Goal: Task Accomplishment & Management: Use online tool/utility

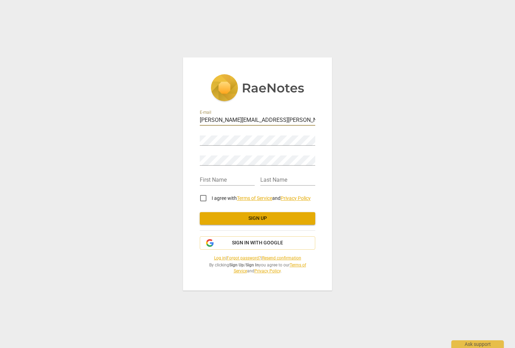
type input "[PERSON_NAME][EMAIL_ADDRESS][PERSON_NAME][DOMAIN_NAME]"
type input "[PERSON_NAME]"
type input "Joslin"
click at [205, 200] on input "I agree with Terms of Service and Privacy Policy" at bounding box center [203, 198] width 17 height 17
checkbox input "true"
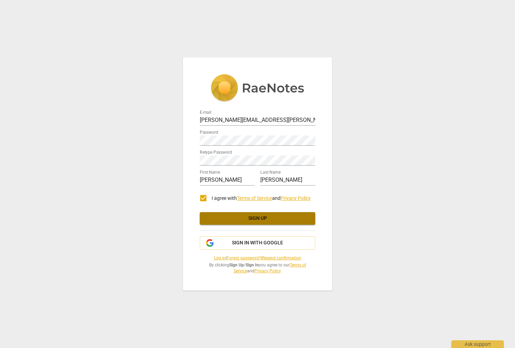
click at [250, 218] on span "Sign up" at bounding box center [257, 218] width 104 height 7
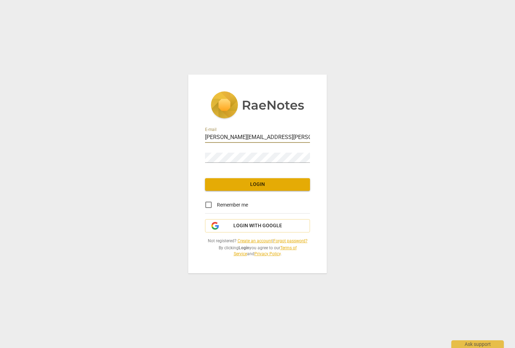
type input "[PERSON_NAME][EMAIL_ADDRESS][PERSON_NAME][DOMAIN_NAME]"
click at [208, 204] on input "Remember me" at bounding box center [208, 204] width 17 height 17
checkbox input "true"
click at [266, 184] on span "Login" at bounding box center [258, 184] width 94 height 7
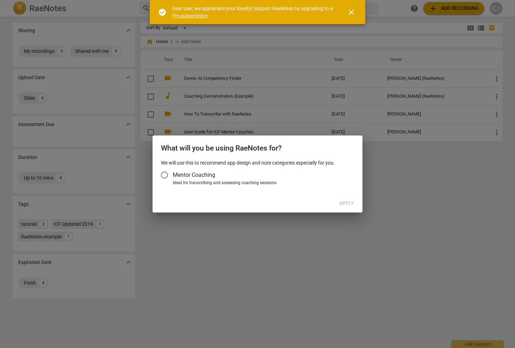
click at [165, 175] on input "Mentor Coaching" at bounding box center [164, 175] width 17 height 17
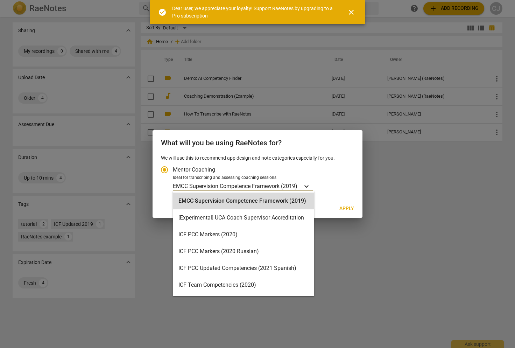
click at [307, 186] on icon "Account type" at bounding box center [306, 186] width 7 height 7
click at [0, 0] on input "Ideal for transcribing and assessing coaching sessions EMCC Supervision Compete…" at bounding box center [0, 0] width 0 height 0
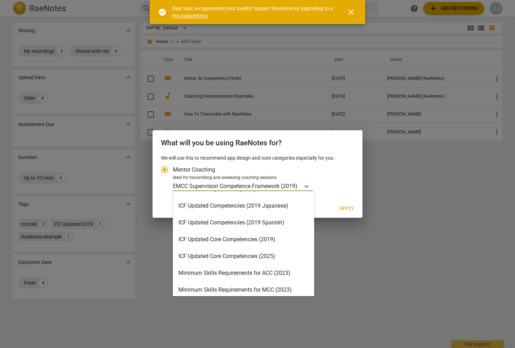
scroll to position [107, 0]
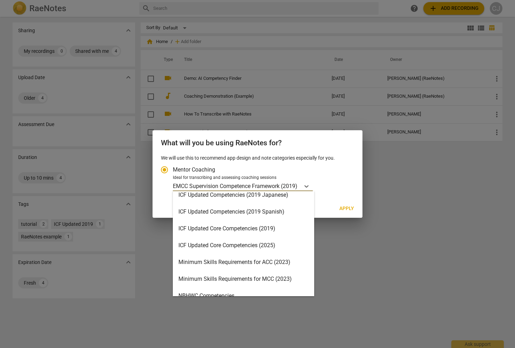
click at [215, 244] on div "ICF Updated Core Competencies (2025)" at bounding box center [243, 245] width 141 height 17
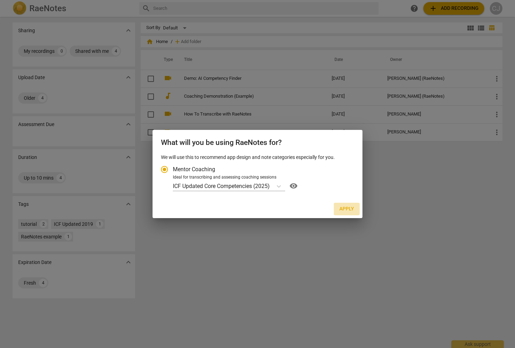
click at [349, 209] on span "Apply" at bounding box center [347, 208] width 15 height 7
radio input "false"
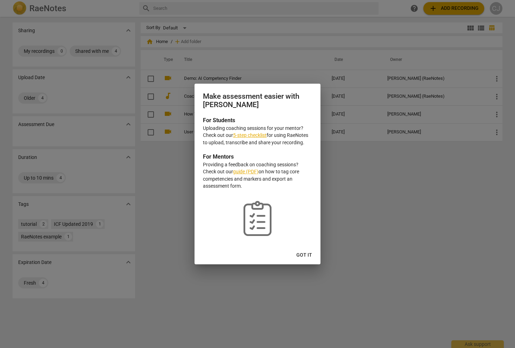
click at [309, 253] on span "Got it" at bounding box center [304, 255] width 16 height 7
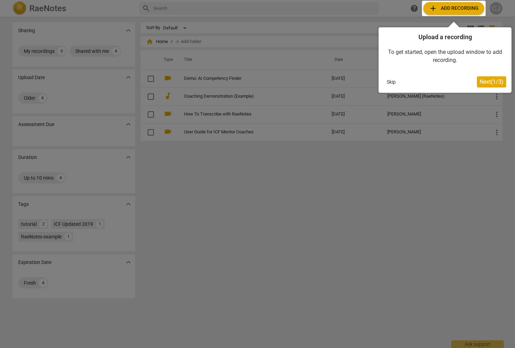
click at [471, 9] on div at bounding box center [454, 8] width 64 height 15
click at [454, 9] on div at bounding box center [454, 8] width 64 height 15
click at [490, 80] on span "Next ( 1 / 3 )" at bounding box center [492, 81] width 24 height 7
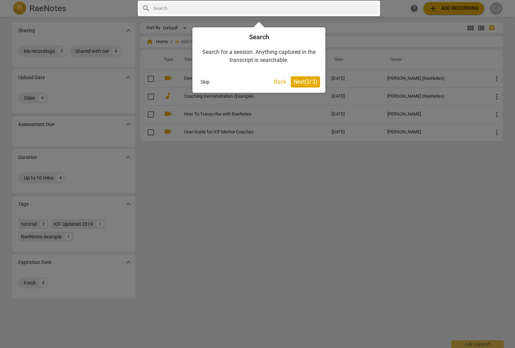
click at [304, 79] on span "Next ( 2 / 3 )" at bounding box center [306, 81] width 24 height 7
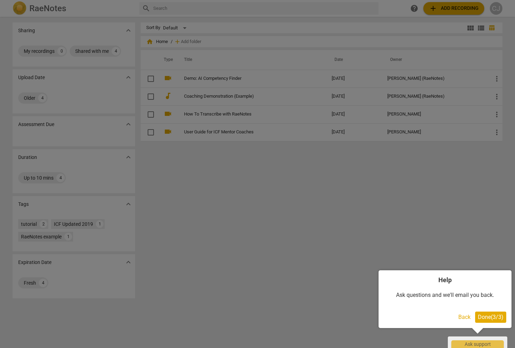
click at [490, 319] on span "Done ( 3 / 3 )" at bounding box center [491, 317] width 26 height 7
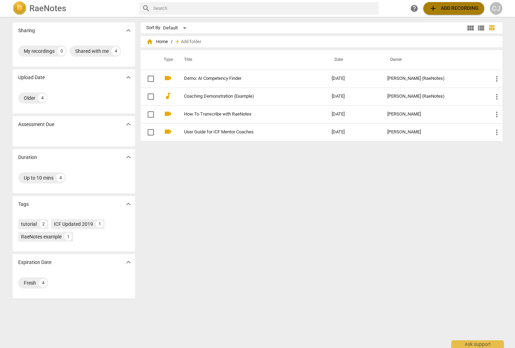
click at [453, 7] on span "add Add recording" at bounding box center [454, 8] width 50 height 8
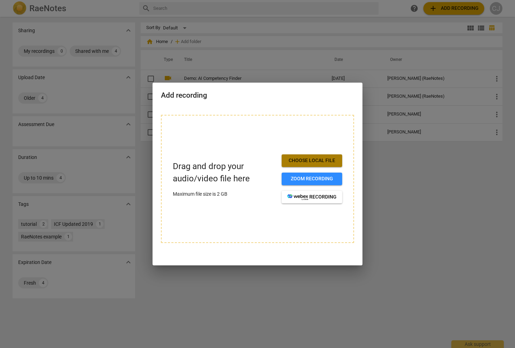
click at [317, 159] on span "Choose local file" at bounding box center [311, 160] width 49 height 7
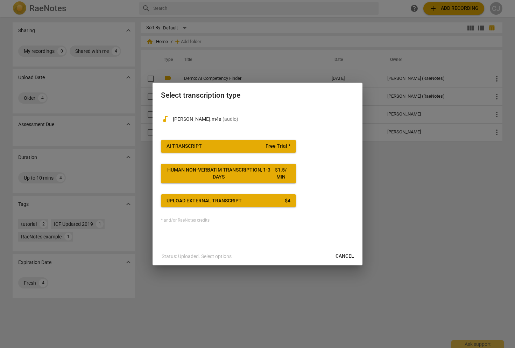
click at [279, 147] on span "Free Trial *" at bounding box center [278, 146] width 25 height 7
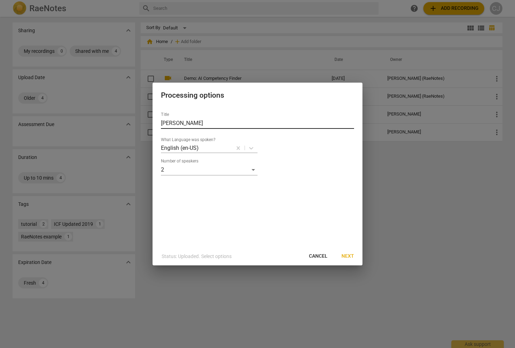
click at [203, 124] on input "[PERSON_NAME]" at bounding box center [257, 123] width 193 height 11
type input "[PERSON_NAME] #2"
click at [351, 254] on span "Next" at bounding box center [348, 256] width 13 height 7
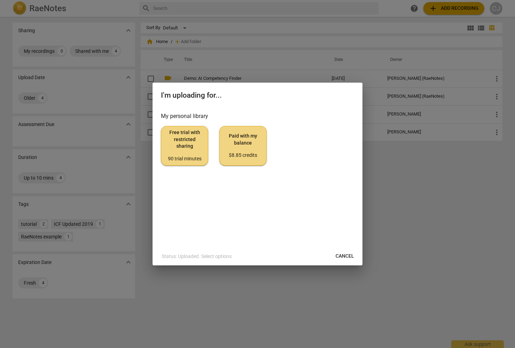
click at [188, 145] on span "Free trial with restricted sharing 90 trial minutes" at bounding box center [184, 145] width 35 height 33
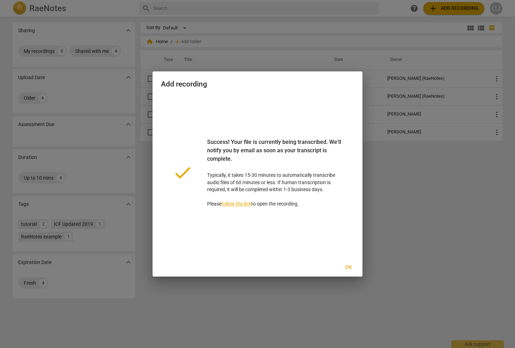
click at [349, 268] on span "Ok" at bounding box center [348, 267] width 11 height 7
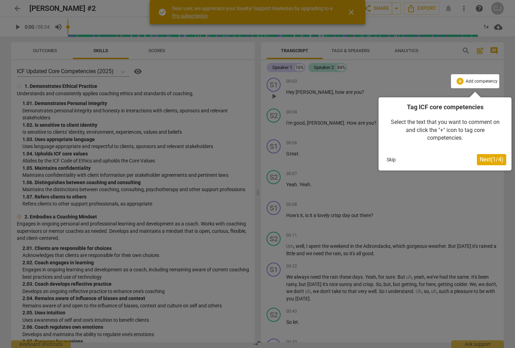
click at [480, 80] on div at bounding box center [475, 81] width 48 height 14
click at [483, 159] on span "Next ( 1 / 4 )" at bounding box center [492, 159] width 24 height 7
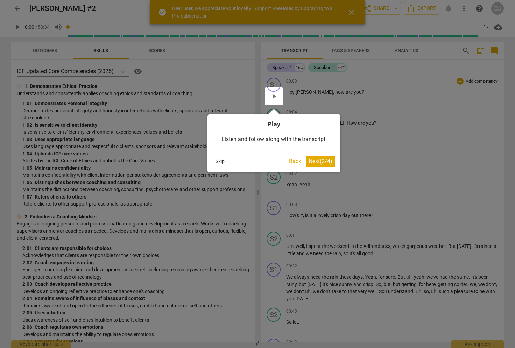
click at [322, 160] on span "Next ( 2 / 4 )" at bounding box center [321, 161] width 24 height 7
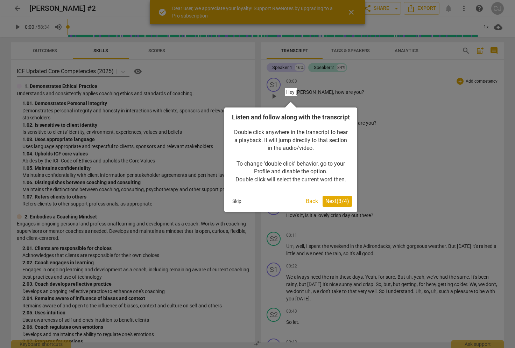
click at [334, 204] on span "Next ( 3 / 4 )" at bounding box center [338, 201] width 24 height 7
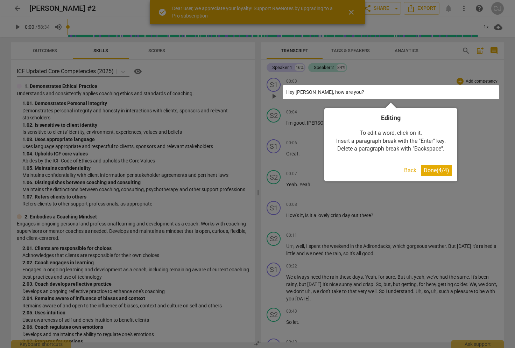
click at [430, 165] on button "Done ( 4 / 4 )" at bounding box center [436, 170] width 31 height 11
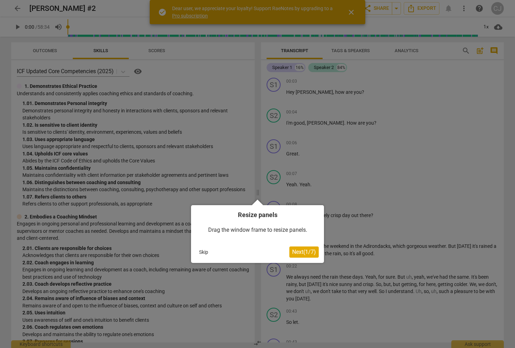
click at [202, 253] on button "Skip" at bounding box center [203, 252] width 15 height 11
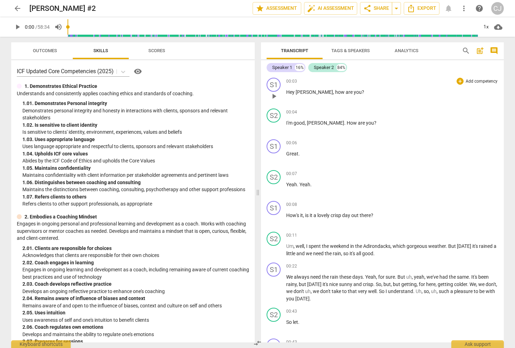
click at [482, 80] on p "Add competency" at bounding box center [481, 81] width 33 height 6
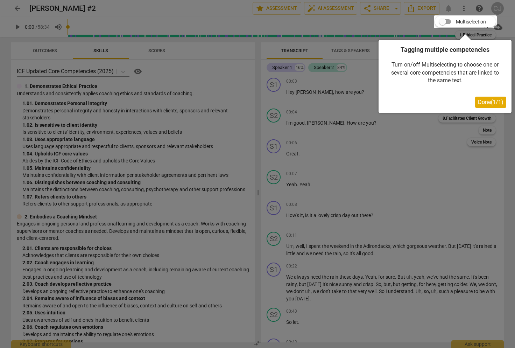
click at [481, 104] on span "Done ( 1 / 1 )" at bounding box center [491, 102] width 26 height 7
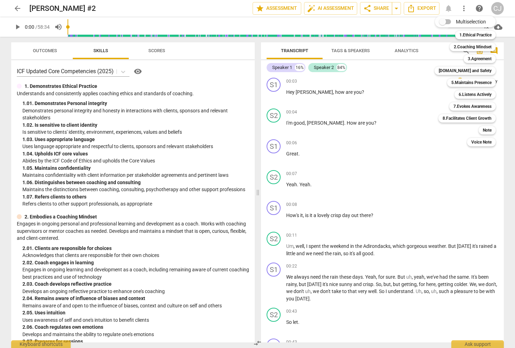
click at [443, 22] on input "Multiselection" at bounding box center [442, 21] width 17 height 17
checkbox input "true"
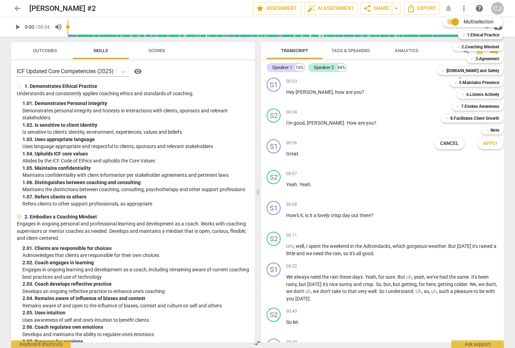
click at [492, 144] on span "Apply" at bounding box center [490, 143] width 15 height 7
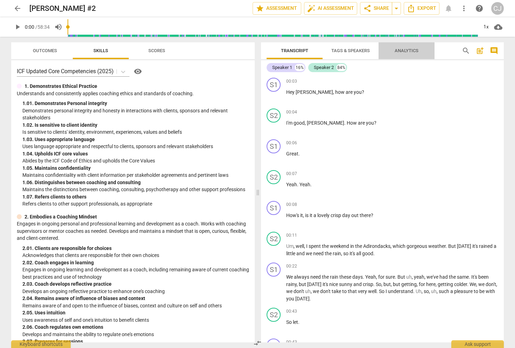
click at [413, 48] on span "Analytics" at bounding box center [407, 50] width 24 height 5
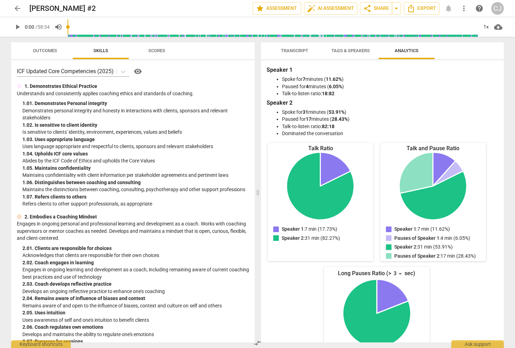
click at [299, 50] on span "Transcript" at bounding box center [294, 50] width 27 height 5
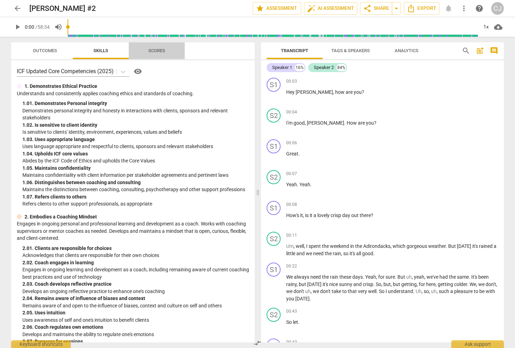
click at [160, 50] on span "Scores" at bounding box center [156, 50] width 17 height 5
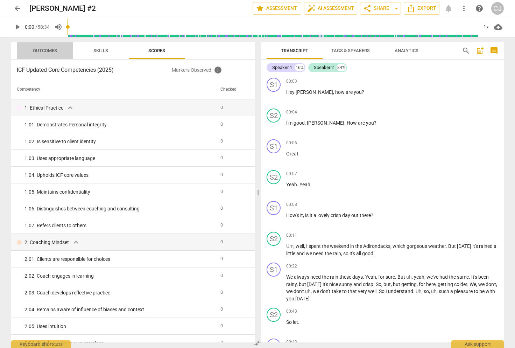
click at [53, 48] on span "Outcomes" at bounding box center [45, 50] width 24 height 5
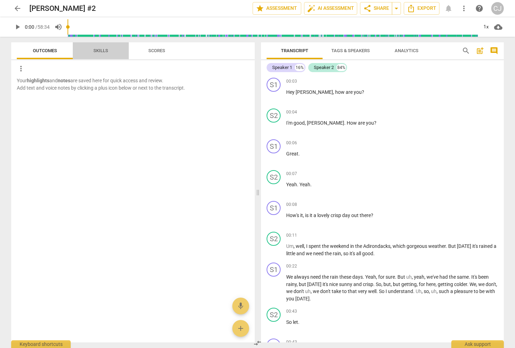
click at [106, 50] on span "Skills" at bounding box center [100, 50] width 15 height 5
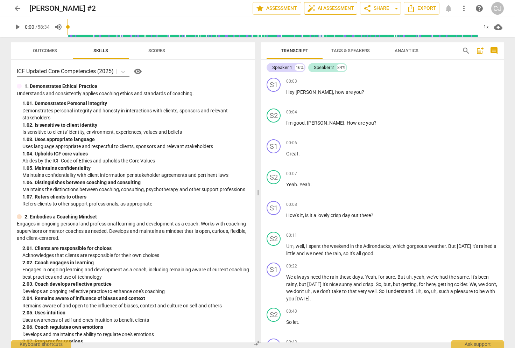
click at [333, 9] on span "auto_fix_high AI Assessment" at bounding box center [330, 8] width 47 height 8
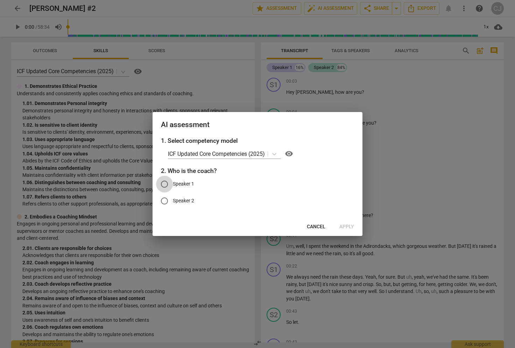
click at [165, 184] on input "Speaker 1" at bounding box center [164, 184] width 17 height 17
radio input "true"
click at [348, 225] on span "Apply" at bounding box center [347, 226] width 15 height 7
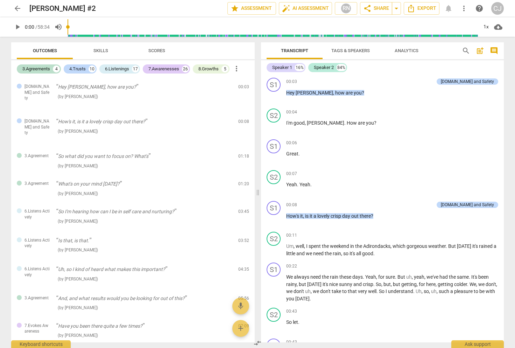
click at [161, 51] on span "Scores" at bounding box center [156, 50] width 17 height 5
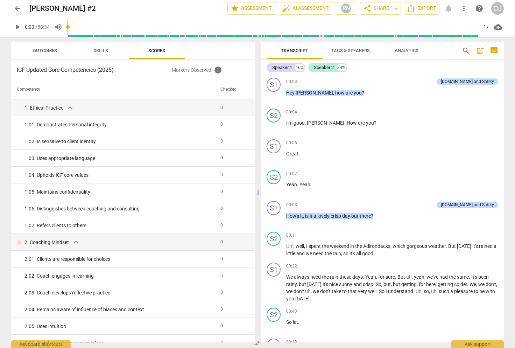
click at [101, 53] on span "Skills" at bounding box center [101, 50] width 32 height 9
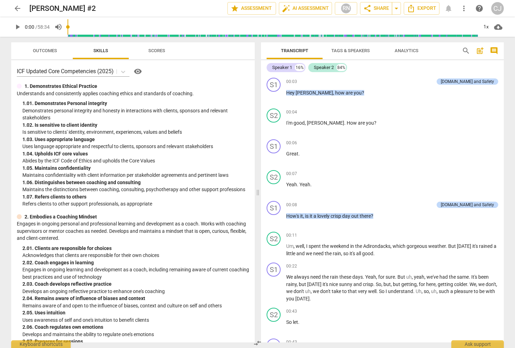
click at [52, 49] on span "Outcomes" at bounding box center [45, 50] width 24 height 5
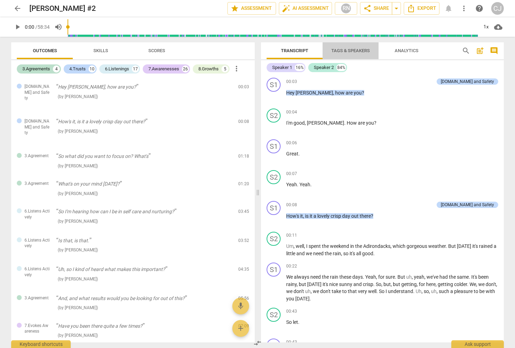
click at [354, 50] on span "Tags & Speakers" at bounding box center [350, 50] width 39 height 5
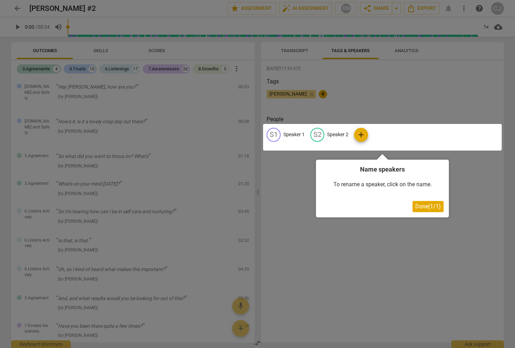
click at [354, 49] on div at bounding box center [257, 174] width 515 height 348
click at [401, 49] on div at bounding box center [257, 174] width 515 height 348
click at [432, 198] on div "Name speakers To rename a speaker, click on the name. Done ( 1 / 1 )" at bounding box center [382, 189] width 133 height 58
click at [428, 202] on button "Done ( 1 / 1 )" at bounding box center [428, 206] width 31 height 11
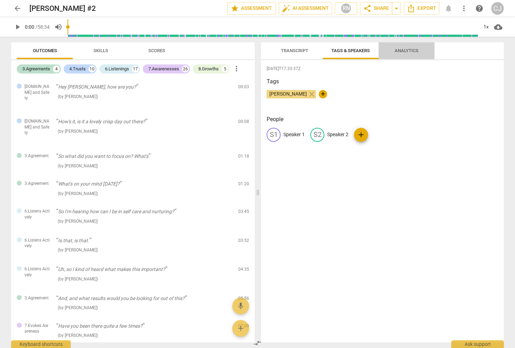
click at [414, 49] on span "Analytics" at bounding box center [407, 50] width 24 height 5
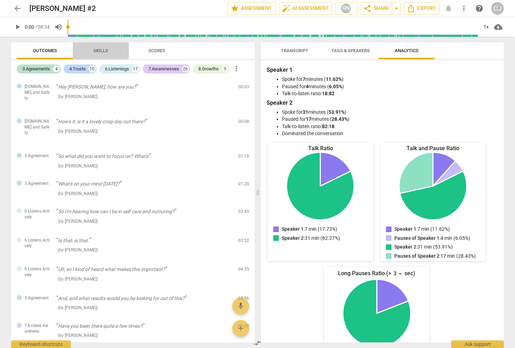
click at [112, 51] on span "Skills" at bounding box center [101, 50] width 32 height 9
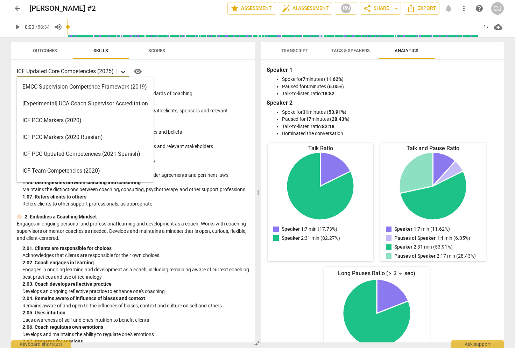
click at [125, 71] on icon at bounding box center [123, 71] width 7 height 7
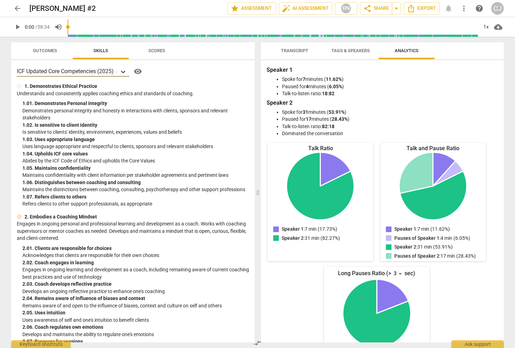
click at [125, 71] on icon at bounding box center [123, 71] width 7 height 7
click at [162, 52] on span "Scores" at bounding box center [156, 50] width 17 height 5
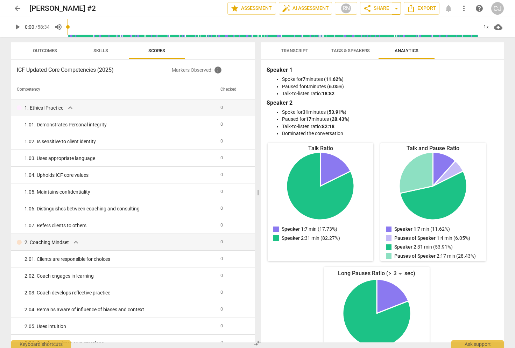
click at [397, 8] on span "arrow_drop_down" at bounding box center [396, 8] width 8 height 8
